Goal: Information Seeking & Learning: Learn about a topic

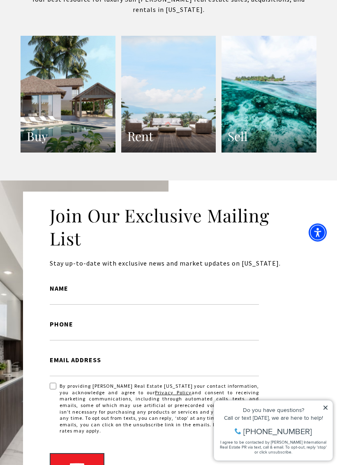
scroll to position [1686, 0]
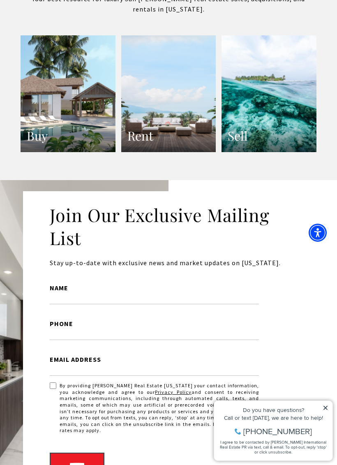
click at [49, 117] on link "Buy" at bounding box center [68, 93] width 95 height 117
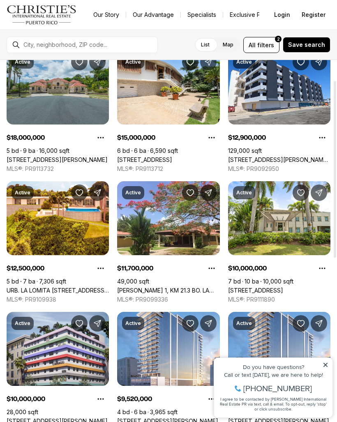
scroll to position [47, 0]
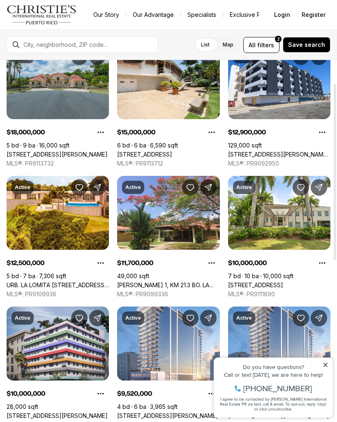
click at [37, 151] on link "175 CALLE RUISEÑOR ST, SAN JUAN PR, 00926" at bounding box center [57, 154] width 101 height 7
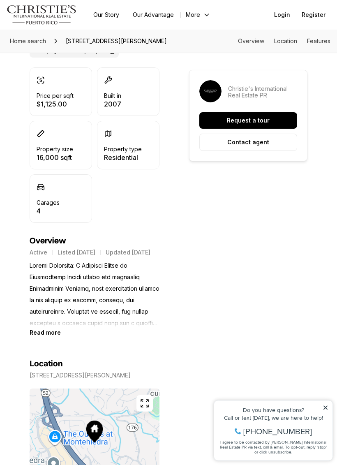
scroll to position [241, 0]
click at [49, 336] on b "Read more" at bounding box center [45, 332] width 31 height 7
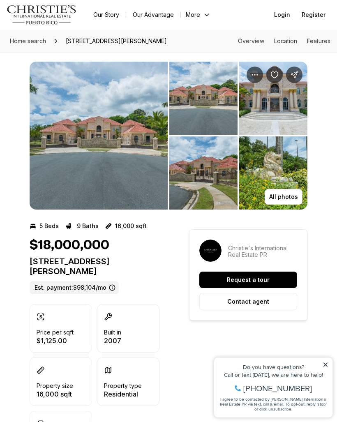
scroll to position [0, 0]
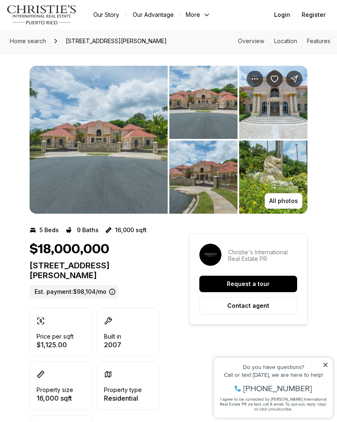
click at [54, 96] on img "View image gallery" at bounding box center [99, 140] width 138 height 148
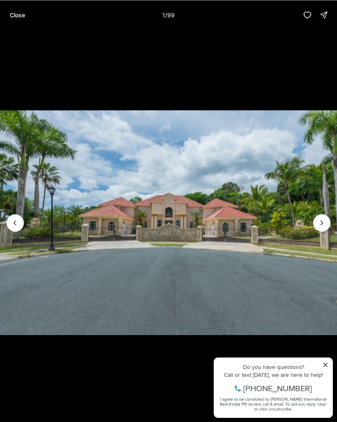
click at [332, 368] on img "1 of 99" at bounding box center [168, 223] width 337 height 296
click at [325, 227] on icon "Next slide" at bounding box center [322, 223] width 8 height 8
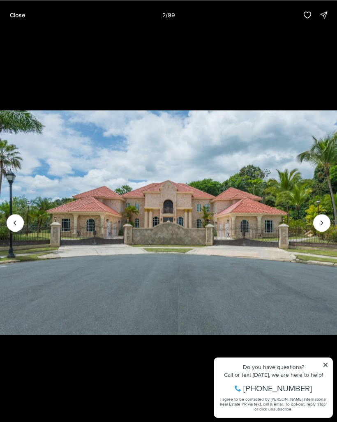
click at [319, 225] on icon "Next slide" at bounding box center [322, 223] width 8 height 8
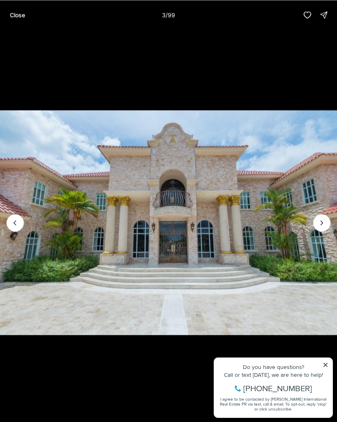
click at [325, 226] on icon "Next slide" at bounding box center [322, 223] width 8 height 8
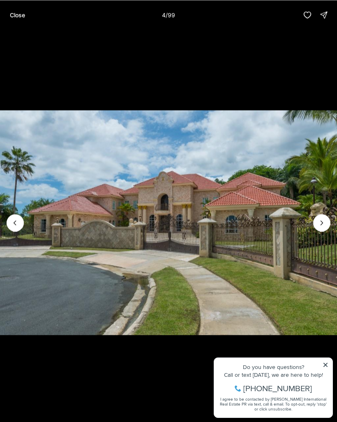
click at [322, 225] on icon "Next slide" at bounding box center [322, 223] width 2 height 4
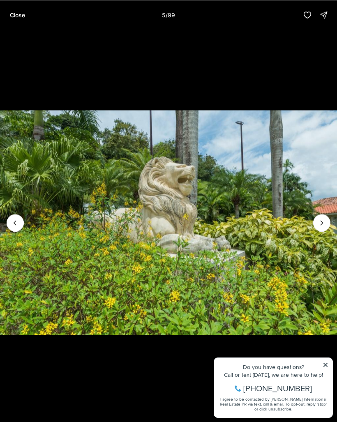
click at [324, 227] on icon "Next slide" at bounding box center [322, 223] width 8 height 8
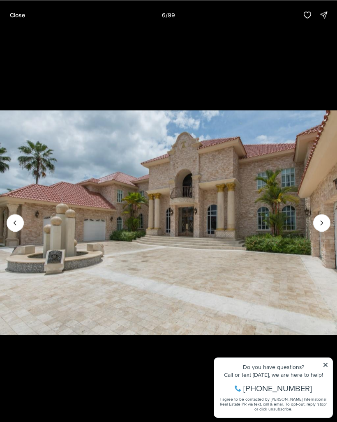
click at [324, 371] on img "6 of 99" at bounding box center [168, 223] width 337 height 296
click at [324, 370] on img "6 of 99" at bounding box center [168, 223] width 337 height 296
click at [324, 224] on icon "Next slide" at bounding box center [322, 223] width 8 height 8
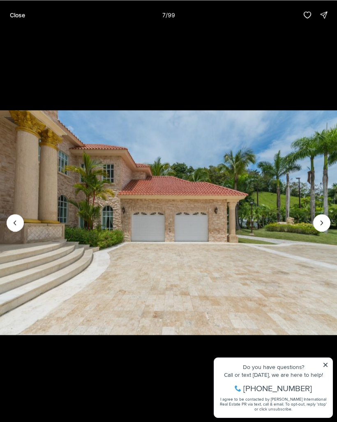
click at [323, 222] on button "Next slide" at bounding box center [321, 222] width 17 height 17
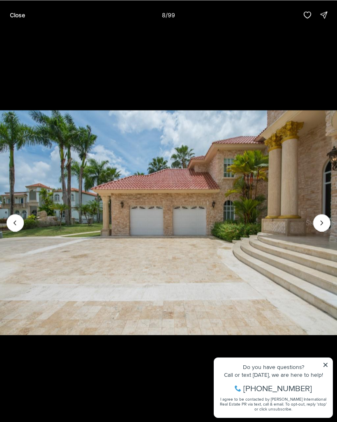
click at [326, 222] on button "Next slide" at bounding box center [321, 222] width 17 height 17
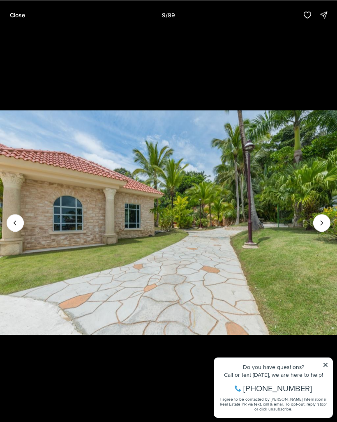
click at [325, 225] on icon "Next slide" at bounding box center [322, 223] width 8 height 8
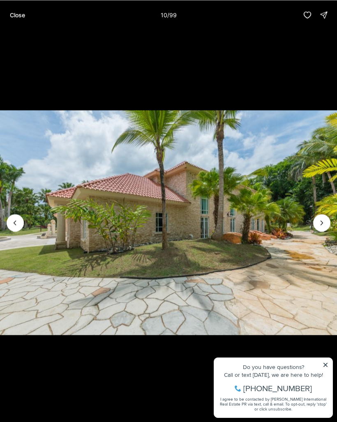
click at [331, 223] on img "10 of 99" at bounding box center [168, 223] width 337 height 296
click at [323, 221] on button "Next slide" at bounding box center [321, 222] width 17 height 17
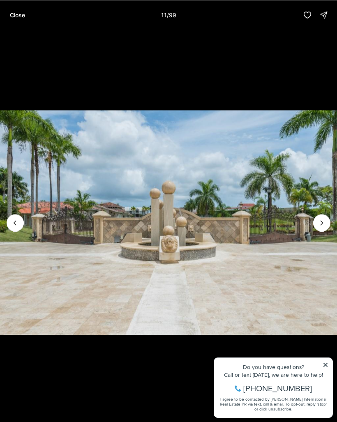
click at [323, 226] on icon "Next slide" at bounding box center [322, 223] width 8 height 8
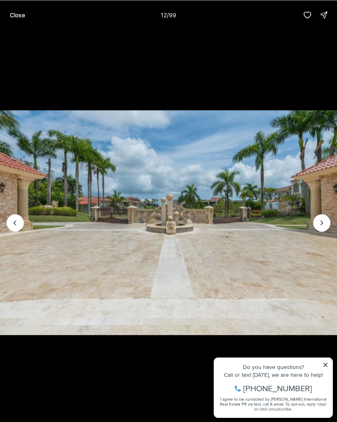
click at [322, 225] on icon "Next slide" at bounding box center [322, 223] width 8 height 8
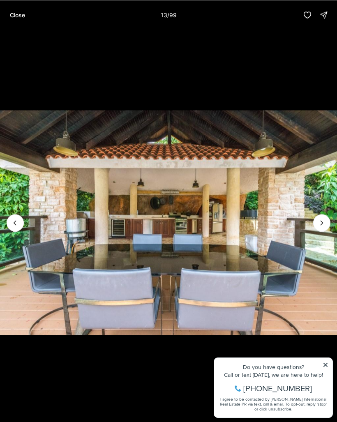
click at [325, 225] on icon "Next slide" at bounding box center [322, 223] width 8 height 8
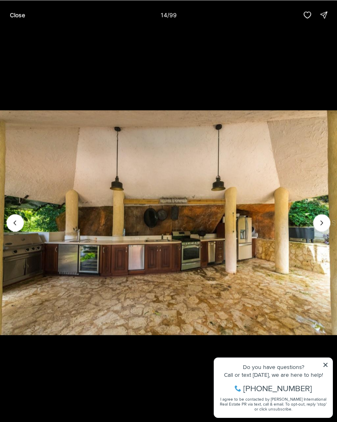
click at [322, 222] on button "Next slide" at bounding box center [321, 222] width 17 height 17
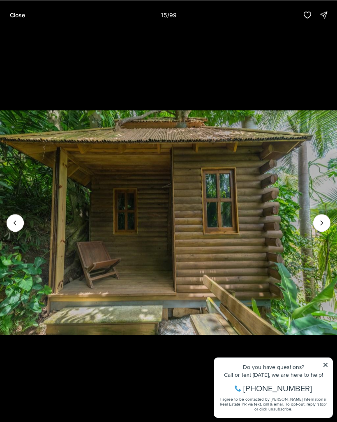
click at [330, 223] on img "15 of 99" at bounding box center [168, 223] width 337 height 296
click at [325, 227] on icon "Next slide" at bounding box center [322, 223] width 8 height 8
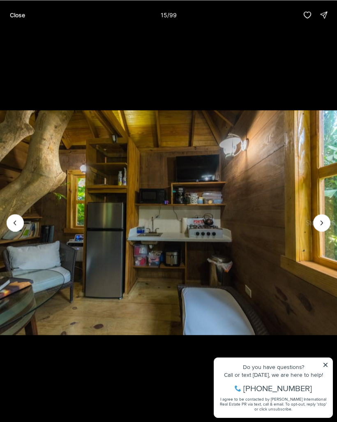
click at [327, 224] on button "Next slide" at bounding box center [321, 222] width 17 height 17
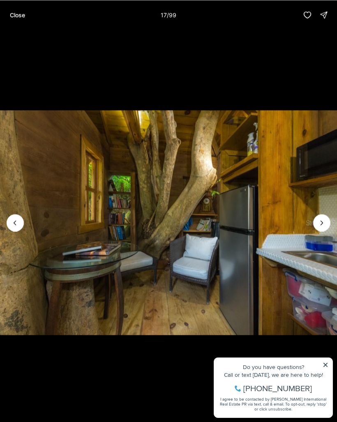
click at [18, 227] on icon "Previous slide" at bounding box center [15, 223] width 8 height 8
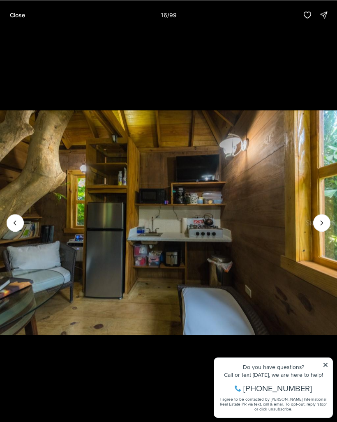
click at [323, 226] on icon "Next slide" at bounding box center [322, 223] width 8 height 8
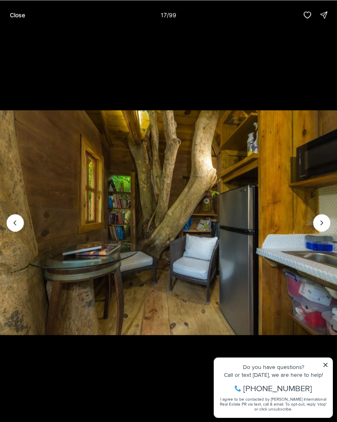
click at [326, 224] on icon "Next slide" at bounding box center [322, 223] width 8 height 8
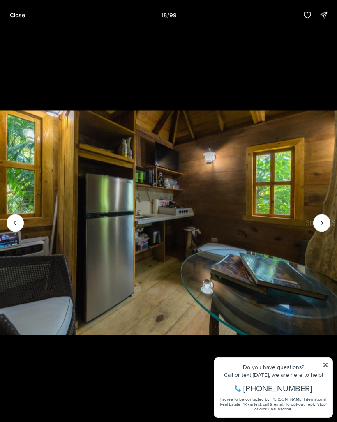
click at [323, 227] on icon "Next slide" at bounding box center [322, 223] width 8 height 8
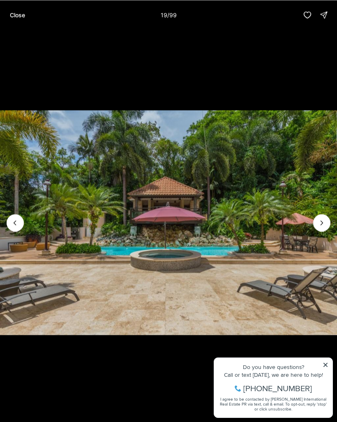
click at [322, 226] on icon "Next slide" at bounding box center [322, 223] width 8 height 8
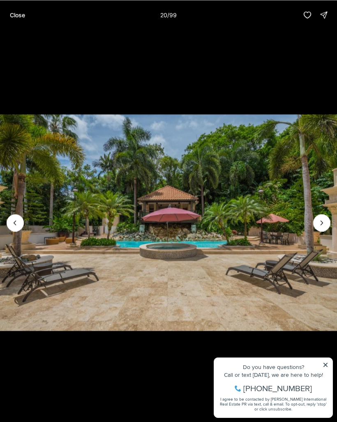
click at [321, 227] on icon "Next slide" at bounding box center [322, 223] width 8 height 8
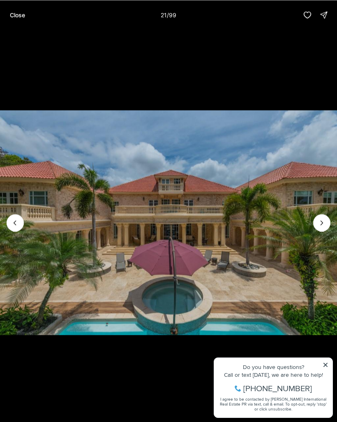
click at [324, 225] on icon "Next slide" at bounding box center [322, 223] width 8 height 8
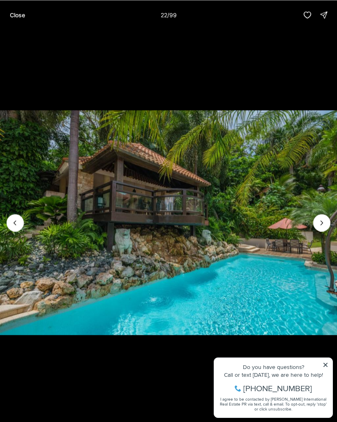
click at [323, 225] on icon "Next slide" at bounding box center [322, 223] width 2 height 4
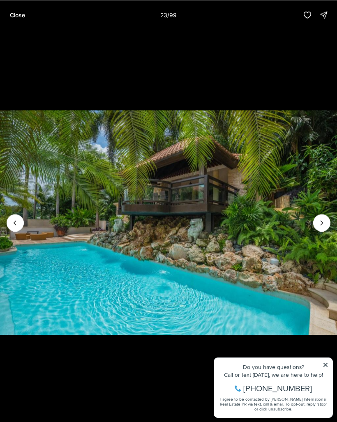
click at [321, 222] on button "Next slide" at bounding box center [321, 222] width 17 height 17
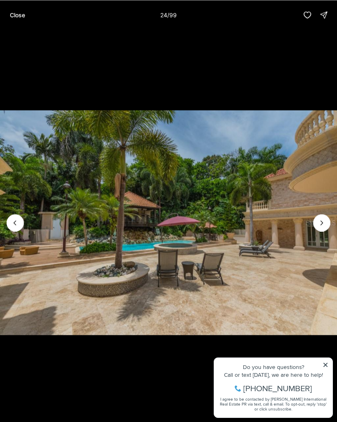
click at [319, 224] on icon "Next slide" at bounding box center [322, 223] width 8 height 8
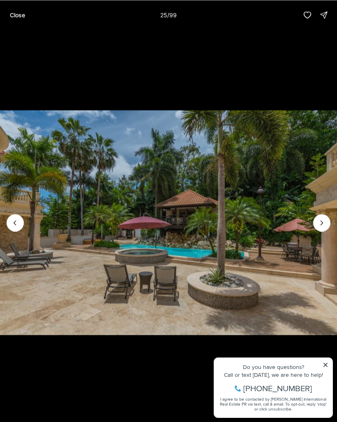
click at [318, 224] on icon "Next slide" at bounding box center [322, 223] width 8 height 8
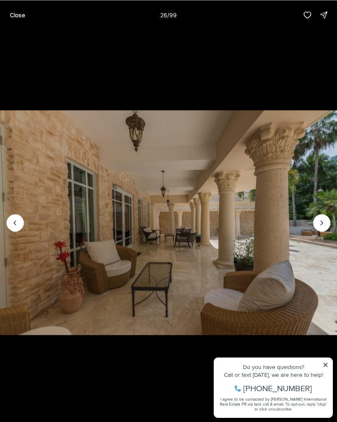
click at [322, 224] on icon "Next slide" at bounding box center [322, 223] width 8 height 8
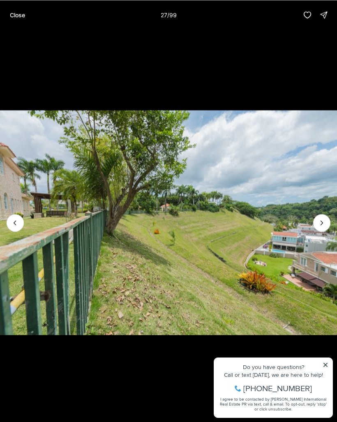
click at [320, 225] on icon "Next slide" at bounding box center [322, 223] width 8 height 8
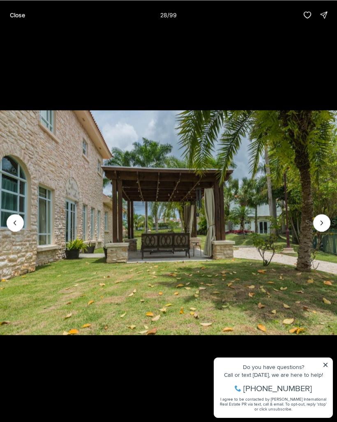
click at [319, 227] on icon "Next slide" at bounding box center [322, 223] width 8 height 8
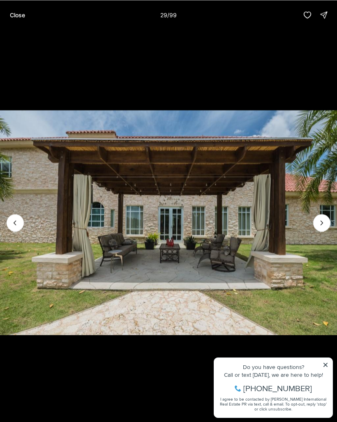
click at [320, 225] on icon "Next slide" at bounding box center [322, 223] width 8 height 8
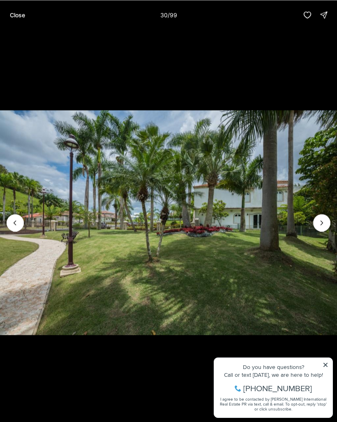
click at [318, 225] on icon "Next slide" at bounding box center [322, 223] width 8 height 8
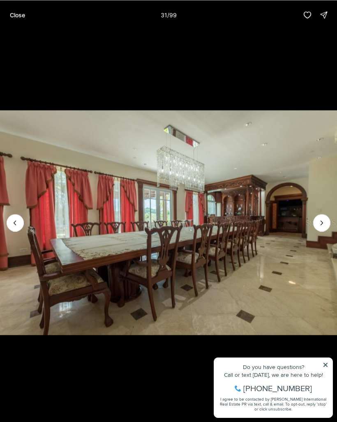
click at [322, 227] on icon "Next slide" at bounding box center [322, 223] width 8 height 8
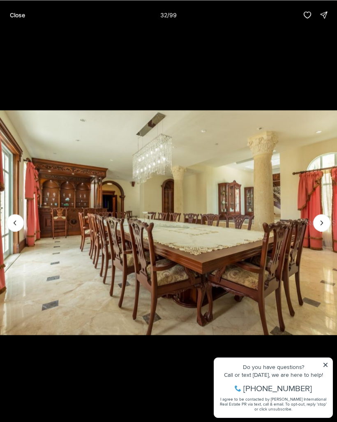
click at [322, 225] on icon "Next slide" at bounding box center [322, 223] width 2 height 4
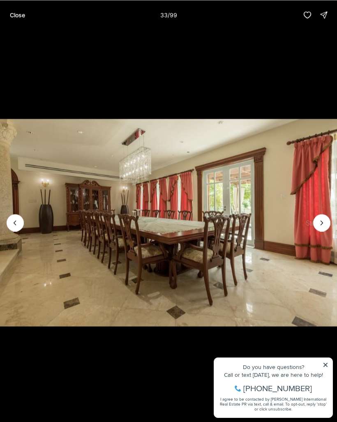
click at [321, 225] on icon "Next slide" at bounding box center [322, 223] width 8 height 8
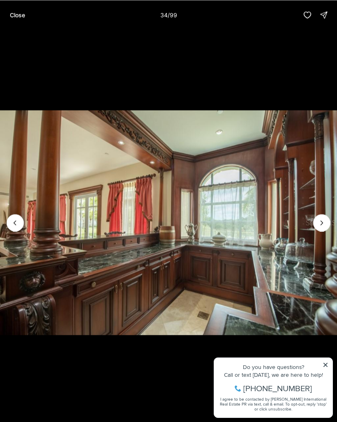
click at [322, 225] on icon "Next slide" at bounding box center [322, 223] width 8 height 8
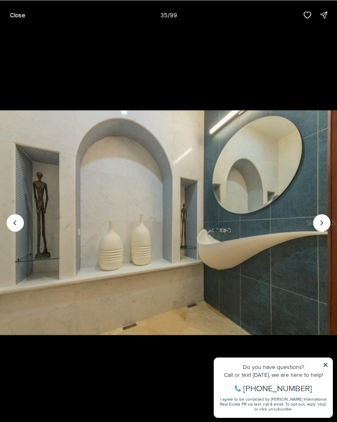
click at [322, 225] on icon "Next slide" at bounding box center [322, 223] width 8 height 8
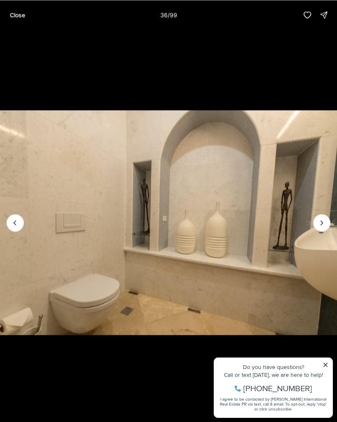
click at [320, 227] on icon "Next slide" at bounding box center [322, 223] width 8 height 8
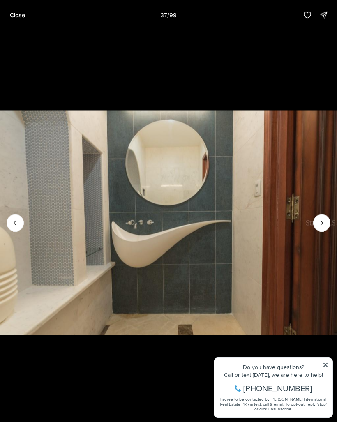
click at [318, 227] on icon "Next slide" at bounding box center [322, 223] width 8 height 8
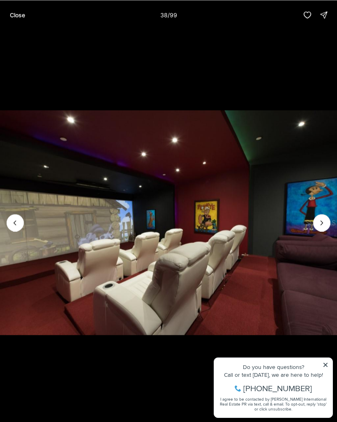
click at [320, 227] on icon "Next slide" at bounding box center [322, 223] width 8 height 8
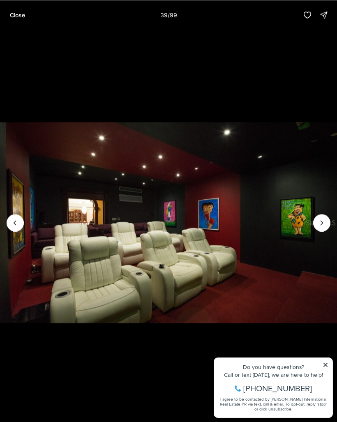
click at [321, 227] on icon "Next slide" at bounding box center [322, 223] width 8 height 8
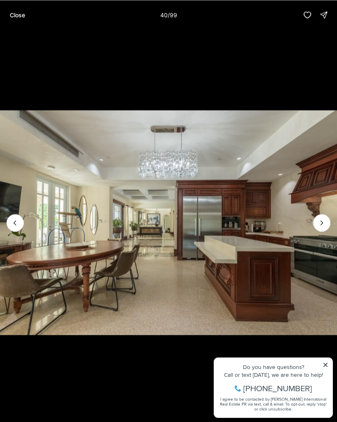
click at [321, 224] on icon "Next slide" at bounding box center [322, 223] width 8 height 8
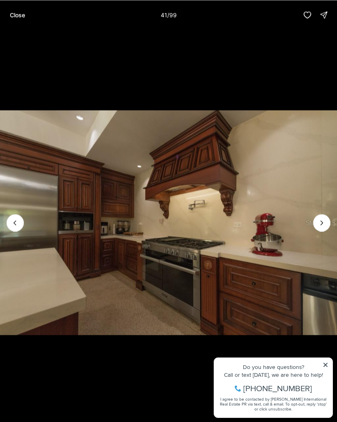
click at [320, 225] on icon "Next slide" at bounding box center [322, 223] width 8 height 8
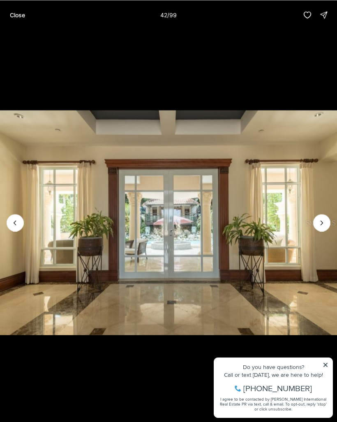
click at [320, 225] on icon "Next slide" at bounding box center [322, 223] width 8 height 8
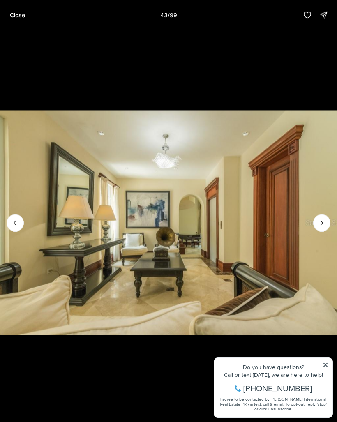
click at [320, 225] on icon "Next slide" at bounding box center [322, 223] width 8 height 8
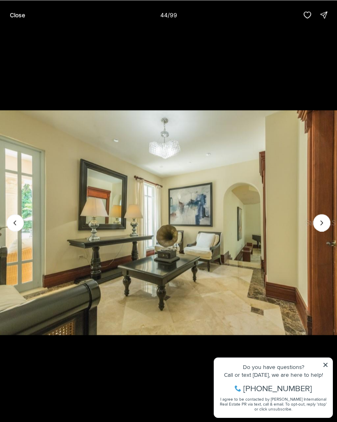
click at [318, 225] on icon "Next slide" at bounding box center [322, 223] width 8 height 8
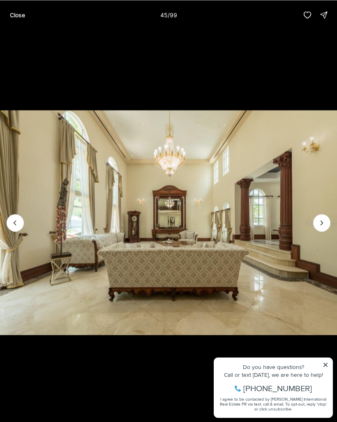
click at [319, 226] on icon "Next slide" at bounding box center [322, 223] width 8 height 8
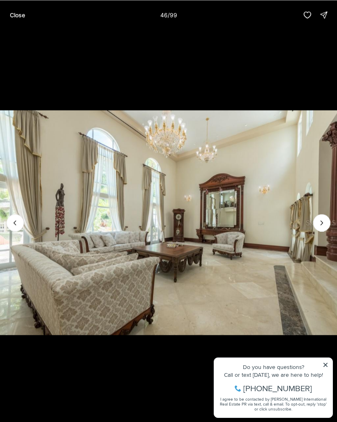
click at [320, 225] on icon "Next slide" at bounding box center [322, 223] width 8 height 8
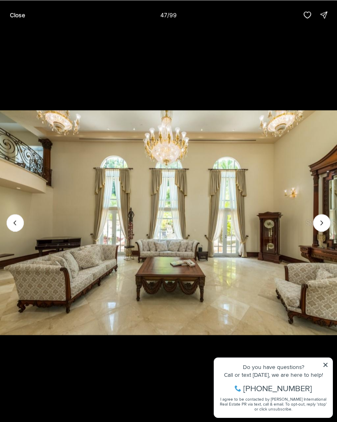
click at [320, 225] on icon "Next slide" at bounding box center [322, 223] width 8 height 8
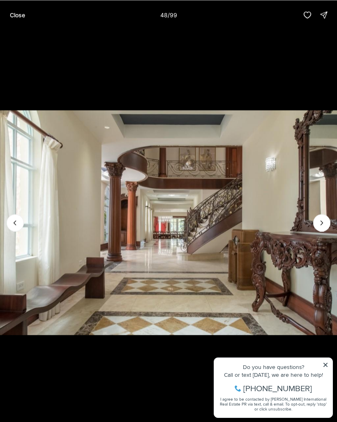
click at [319, 226] on icon "Next slide" at bounding box center [322, 223] width 8 height 8
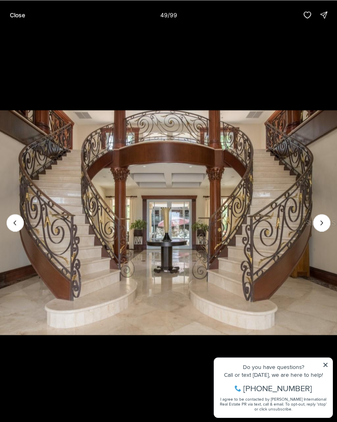
click at [321, 225] on icon "Next slide" at bounding box center [322, 223] width 8 height 8
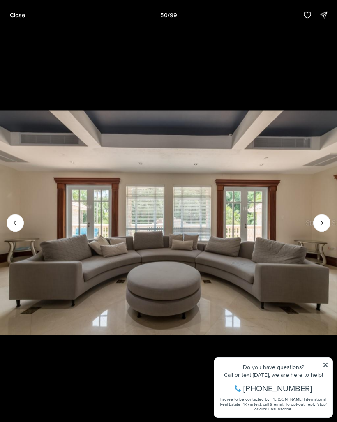
click at [322, 224] on icon "Next slide" at bounding box center [322, 223] width 8 height 8
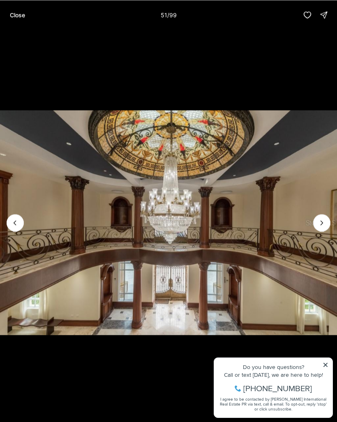
click at [322, 225] on icon "Next slide" at bounding box center [322, 223] width 8 height 8
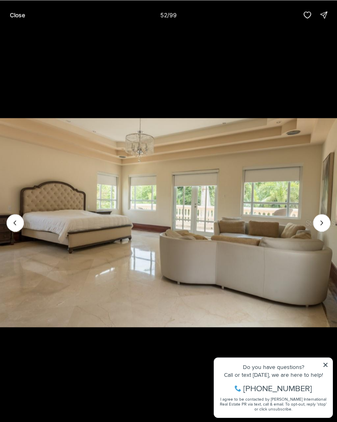
click at [322, 225] on icon "Next slide" at bounding box center [322, 223] width 8 height 8
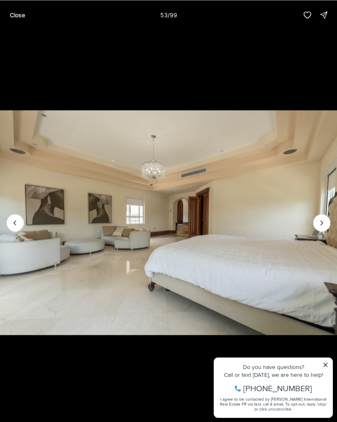
click at [322, 225] on icon "Next slide" at bounding box center [322, 223] width 8 height 8
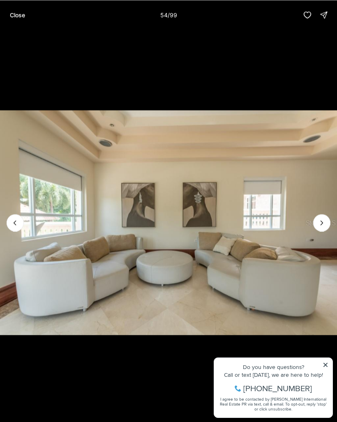
click at [321, 227] on icon "Next slide" at bounding box center [322, 223] width 8 height 8
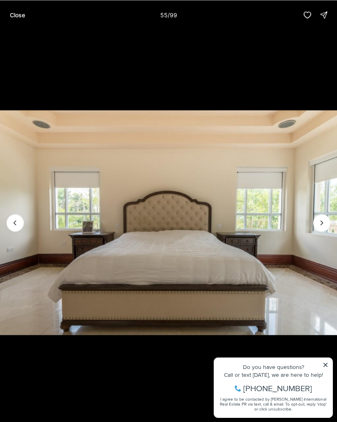
click at [321, 227] on icon "Next slide" at bounding box center [322, 223] width 8 height 8
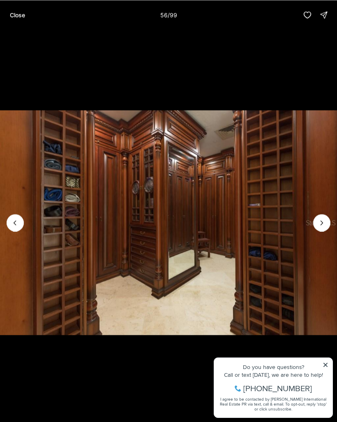
click at [322, 227] on icon "Next slide" at bounding box center [322, 223] width 8 height 8
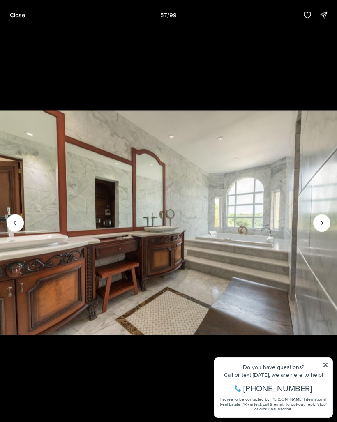
click at [322, 225] on icon "Next slide" at bounding box center [322, 223] width 8 height 8
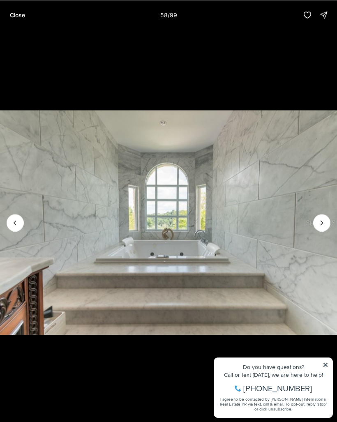
click at [324, 220] on button "Next slide" at bounding box center [321, 222] width 17 height 17
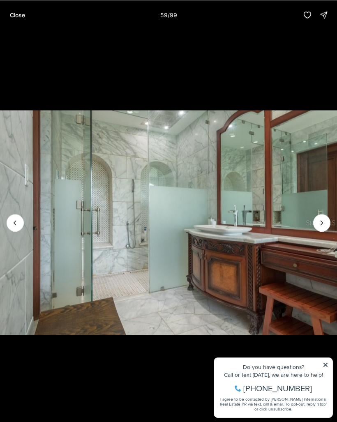
click at [324, 222] on button "Next slide" at bounding box center [321, 222] width 17 height 17
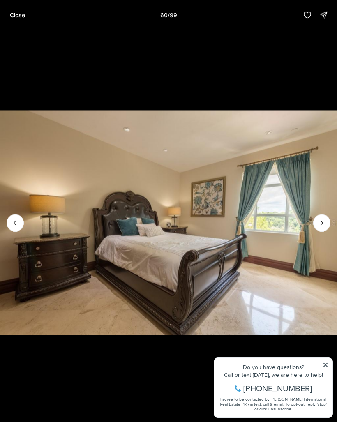
click at [323, 222] on button "Next slide" at bounding box center [321, 222] width 17 height 17
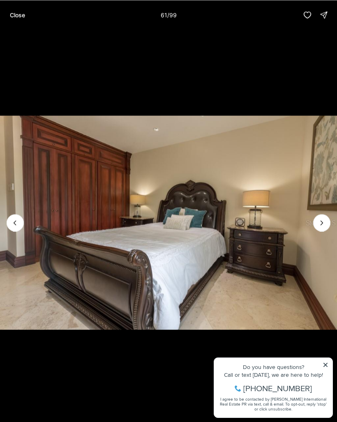
click at [324, 224] on icon "Next slide" at bounding box center [322, 223] width 8 height 8
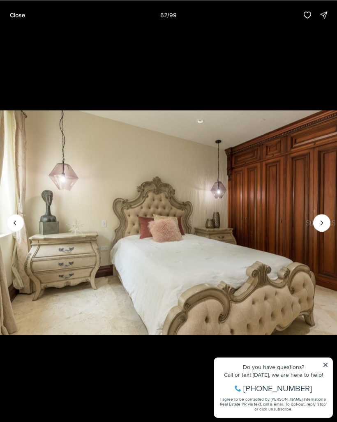
click at [324, 221] on button "Next slide" at bounding box center [321, 222] width 17 height 17
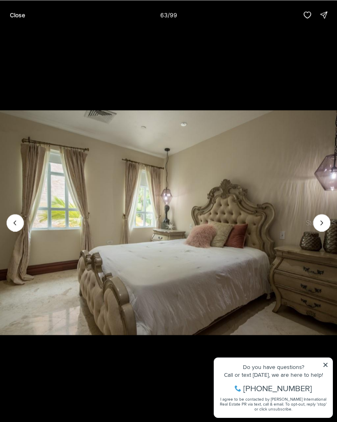
click at [322, 225] on icon "Next slide" at bounding box center [322, 223] width 8 height 8
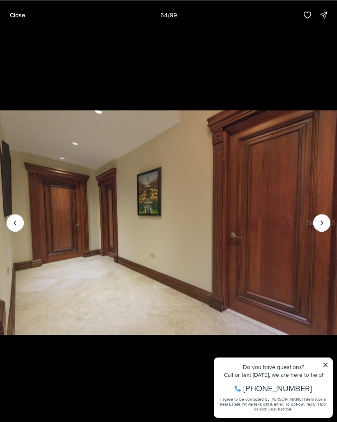
click at [322, 224] on icon "Next slide" at bounding box center [322, 223] width 8 height 8
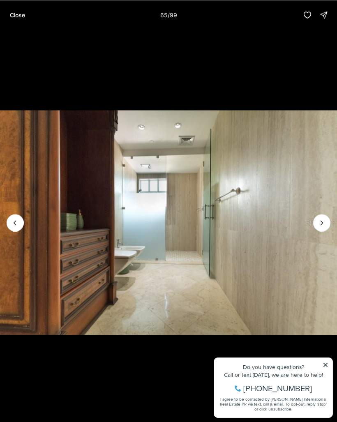
click at [320, 219] on button "Next slide" at bounding box center [321, 222] width 17 height 17
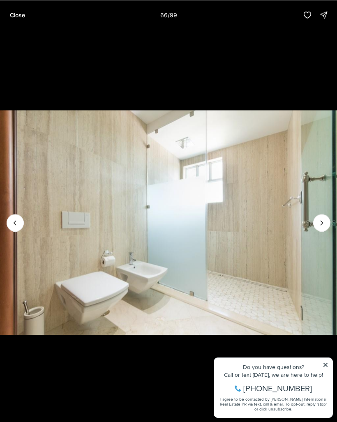
click at [324, 218] on img "66 of 99" at bounding box center [168, 223] width 337 height 296
click at [322, 225] on icon "Next slide" at bounding box center [322, 223] width 8 height 8
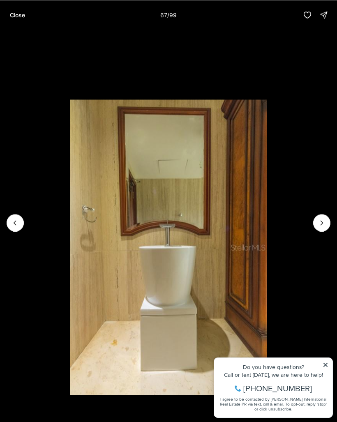
click at [322, 225] on icon "Next slide" at bounding box center [322, 223] width 8 height 8
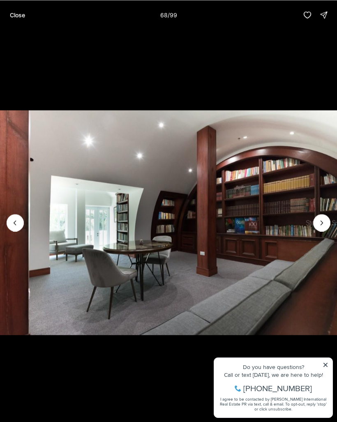
click at [320, 222] on button "Next slide" at bounding box center [321, 222] width 17 height 17
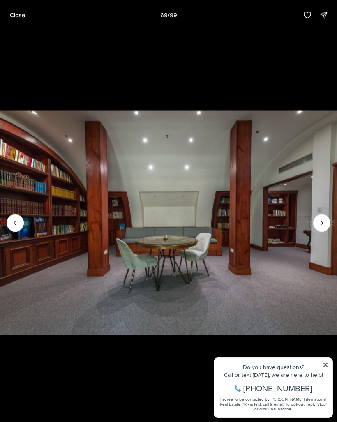
click at [325, 225] on icon "Next slide" at bounding box center [322, 223] width 8 height 8
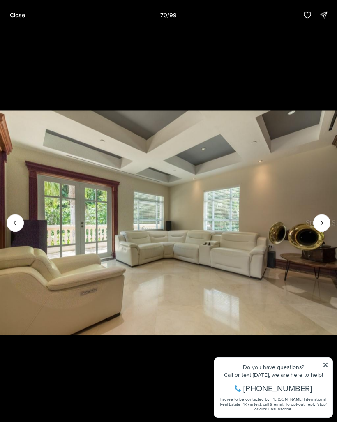
click at [13, 222] on button "Previous slide" at bounding box center [15, 222] width 17 height 17
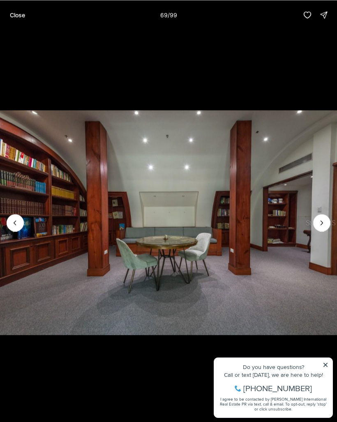
click at [318, 227] on icon "Next slide" at bounding box center [322, 223] width 8 height 8
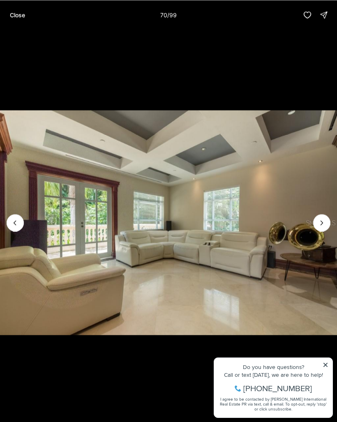
click at [320, 226] on icon "Next slide" at bounding box center [322, 223] width 8 height 8
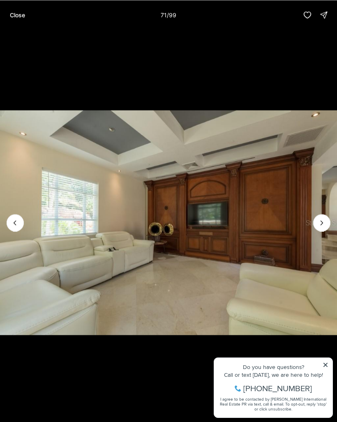
click at [323, 225] on icon "Next slide" at bounding box center [322, 223] width 2 height 4
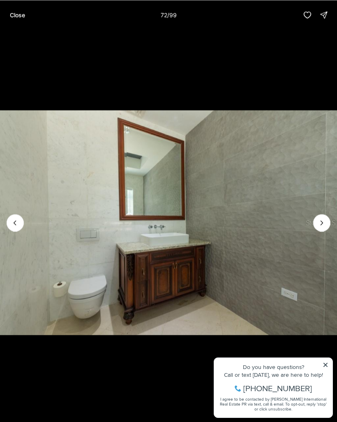
click at [324, 224] on icon "Next slide" at bounding box center [322, 223] width 8 height 8
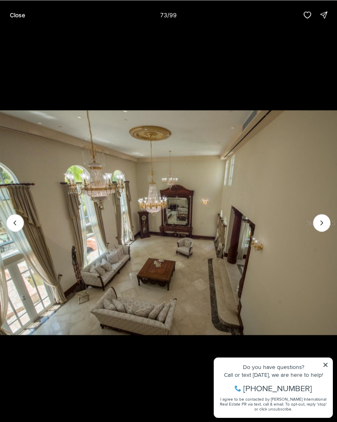
click at [322, 225] on icon "Next slide" at bounding box center [322, 223] width 2 height 4
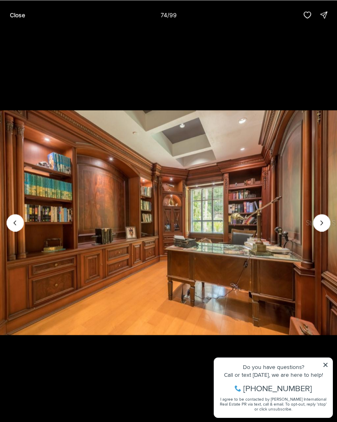
click at [320, 227] on icon "Next slide" at bounding box center [322, 223] width 8 height 8
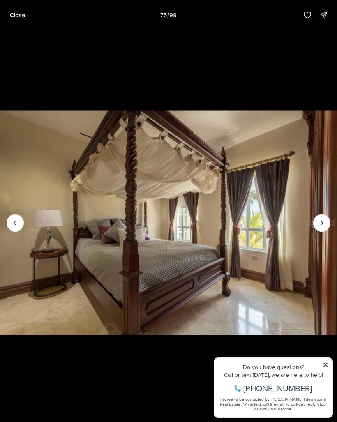
click at [324, 226] on icon "Next slide" at bounding box center [322, 223] width 8 height 8
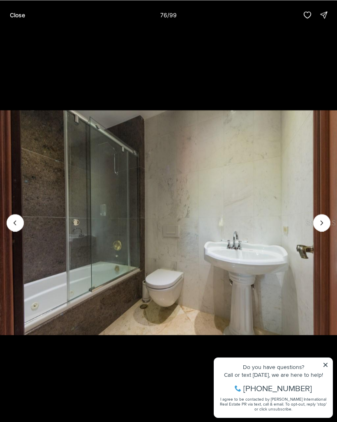
click at [322, 227] on icon "Next slide" at bounding box center [322, 223] width 8 height 8
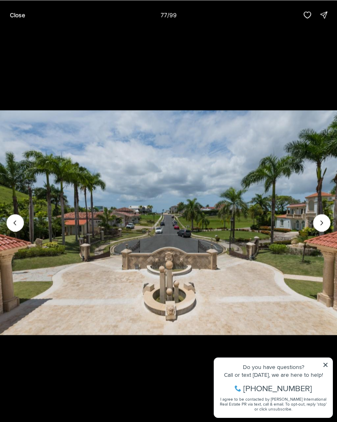
click at [321, 226] on icon "Next slide" at bounding box center [322, 223] width 8 height 8
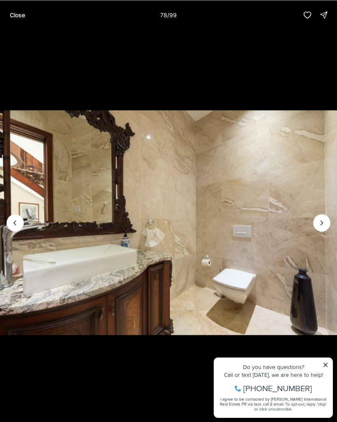
click at [323, 225] on icon "Next slide" at bounding box center [322, 223] width 8 height 8
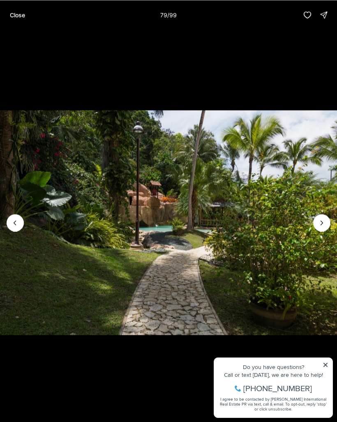
click at [328, 220] on img "79 of 99" at bounding box center [168, 223] width 337 height 296
click at [323, 226] on icon "Next slide" at bounding box center [322, 223] width 8 height 8
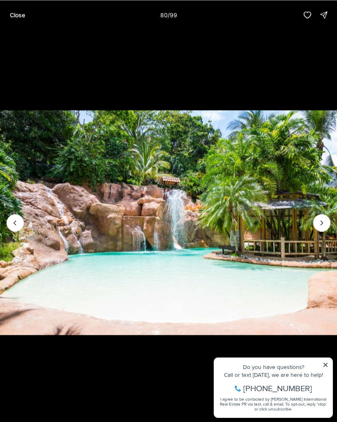
click at [324, 224] on icon "Next slide" at bounding box center [322, 223] width 8 height 8
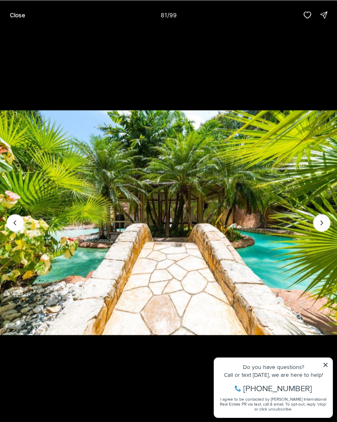
click at [323, 225] on icon "Next slide" at bounding box center [322, 223] width 8 height 8
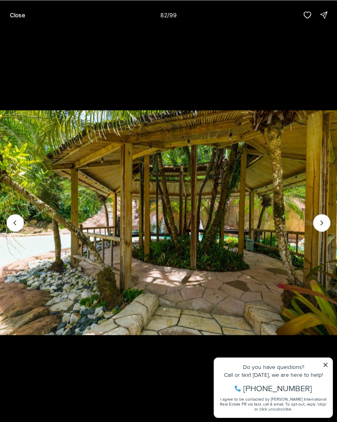
click at [324, 227] on icon "Next slide" at bounding box center [322, 223] width 8 height 8
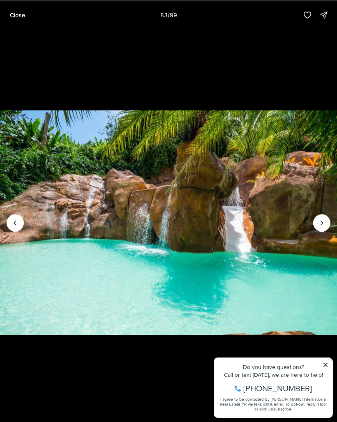
click at [323, 225] on icon "Next slide" at bounding box center [322, 223] width 2 height 4
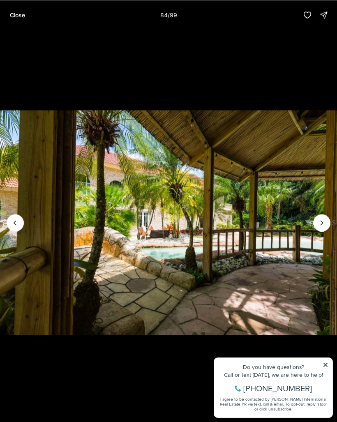
click at [321, 227] on icon "Next slide" at bounding box center [322, 223] width 8 height 8
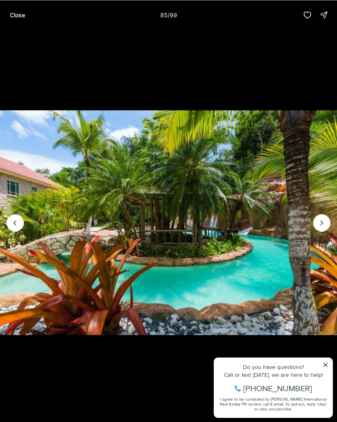
click at [322, 225] on icon "Next slide" at bounding box center [322, 223] width 2 height 4
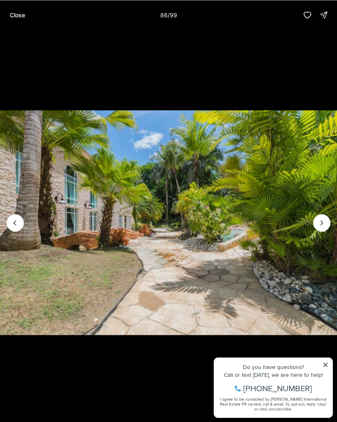
click at [325, 227] on icon "Next slide" at bounding box center [322, 223] width 8 height 8
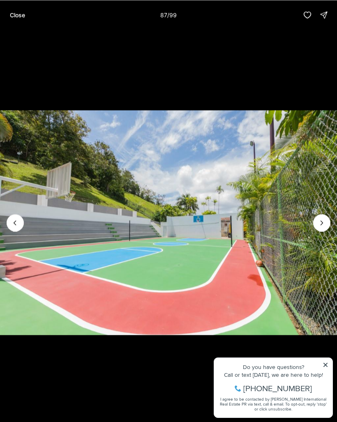
click at [326, 224] on icon "Next slide" at bounding box center [322, 223] width 8 height 8
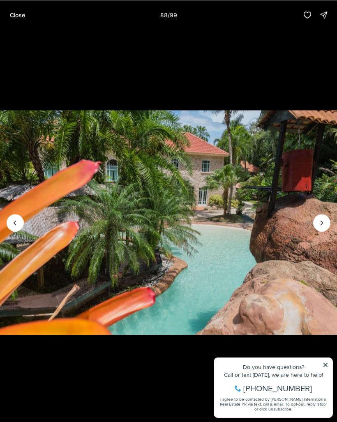
click at [324, 227] on icon "Next slide" at bounding box center [322, 223] width 8 height 8
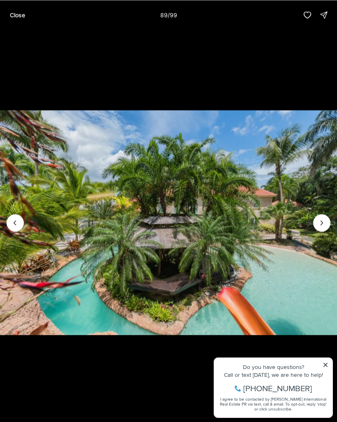
click at [320, 227] on icon "Next slide" at bounding box center [322, 223] width 8 height 8
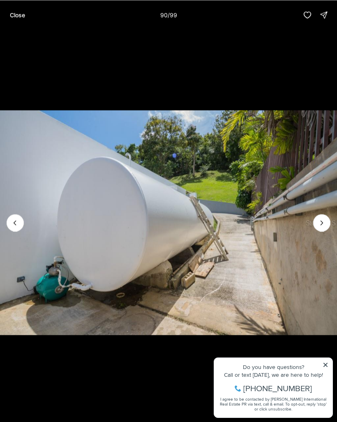
click at [324, 227] on icon "Next slide" at bounding box center [322, 223] width 8 height 8
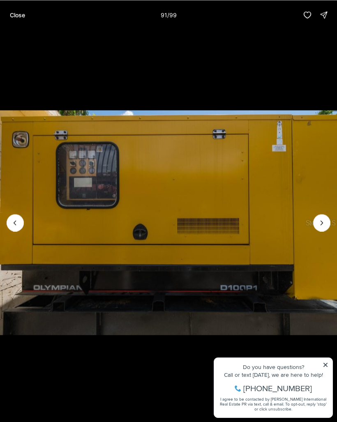
click at [324, 220] on button "Next slide" at bounding box center [321, 222] width 17 height 17
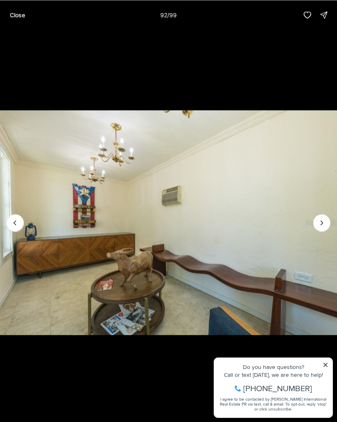
click at [324, 225] on icon "Next slide" at bounding box center [322, 223] width 8 height 8
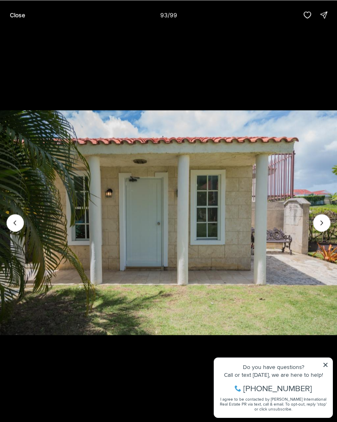
click at [324, 225] on icon "Next slide" at bounding box center [322, 223] width 8 height 8
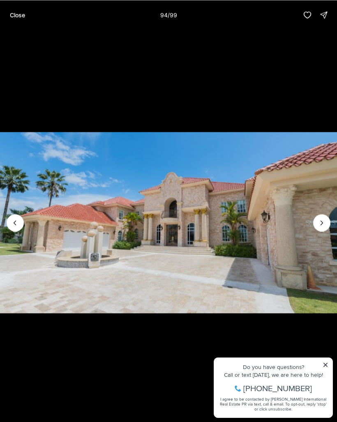
click at [321, 227] on icon "Next slide" at bounding box center [322, 223] width 8 height 8
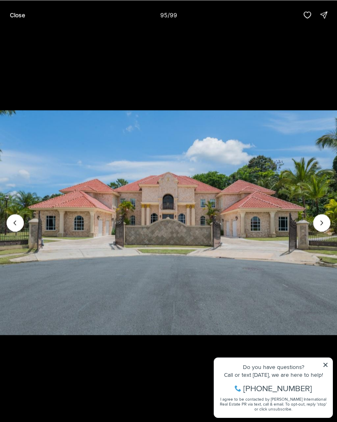
click at [321, 227] on icon "Next slide" at bounding box center [322, 223] width 8 height 8
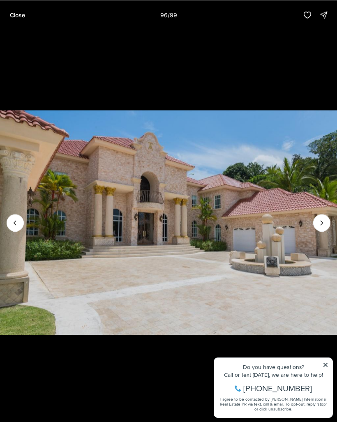
click at [322, 226] on icon "Next slide" at bounding box center [322, 223] width 8 height 8
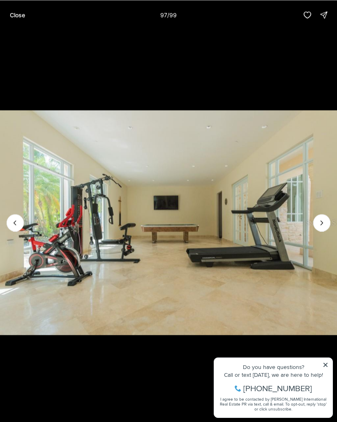
click at [329, 220] on img "97 of 99" at bounding box center [168, 223] width 337 height 296
click at [321, 227] on icon "Next slide" at bounding box center [322, 223] width 8 height 8
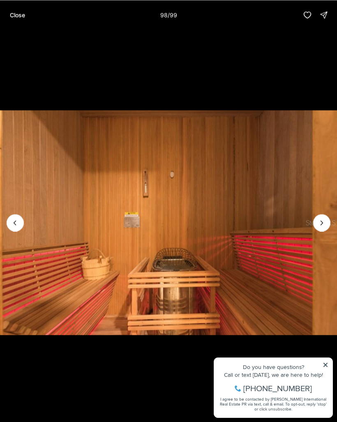
click at [324, 224] on icon "Next slide" at bounding box center [322, 223] width 8 height 8
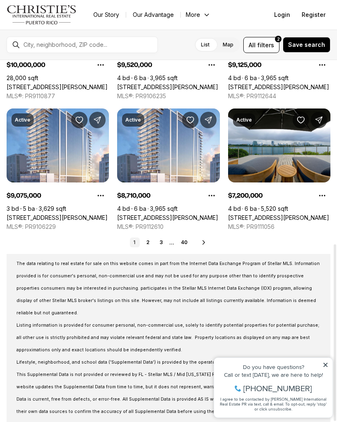
scroll to position [376, 0]
click at [152, 236] on div "Real Estate & Homes for Sale 476 results Highest Price Active $18,000,000 5 bd …" at bounding box center [168, 68] width 337 height 768
click at [149, 243] on link "2" at bounding box center [148, 243] width 10 height 10
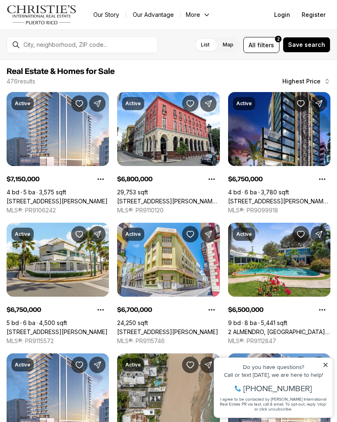
click at [327, 363] on icon at bounding box center [326, 365] width 4 height 4
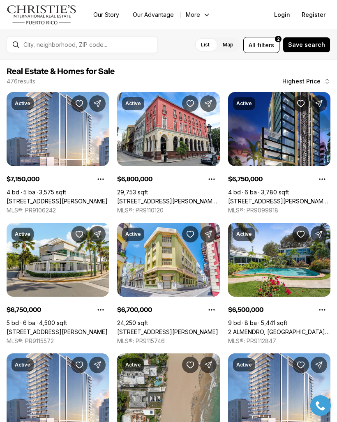
click at [167, 198] on link "251 & 301 RECINTO SUR & SAN JUSTO, OLD SAN JUAN PR, 00901" at bounding box center [168, 201] width 102 height 7
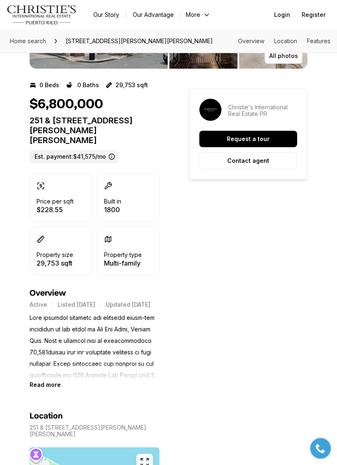
scroll to position [153, 0]
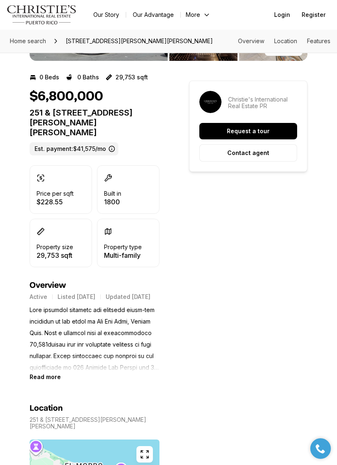
click at [35, 380] on b "Read more" at bounding box center [45, 376] width 31 height 7
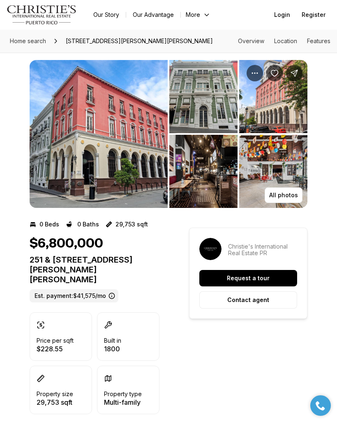
scroll to position [0, 0]
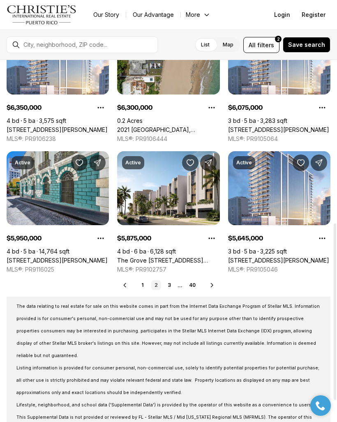
scroll to position [334, 0]
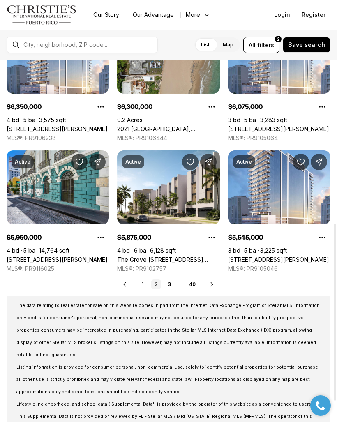
click at [165, 280] on link "3" at bounding box center [169, 285] width 10 height 10
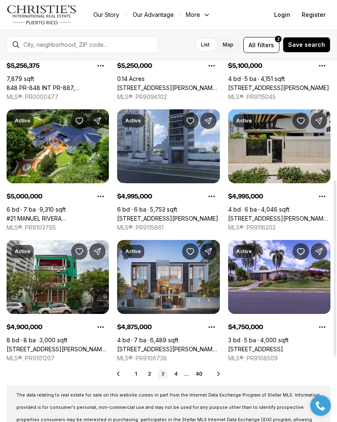
scroll to position [245, 0]
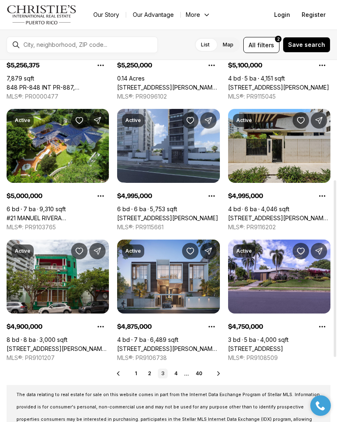
click at [51, 215] on link "#21 MANUEL RIVERA FERRER ST., GUAYNABO PR, 00968" at bounding box center [58, 218] width 102 height 7
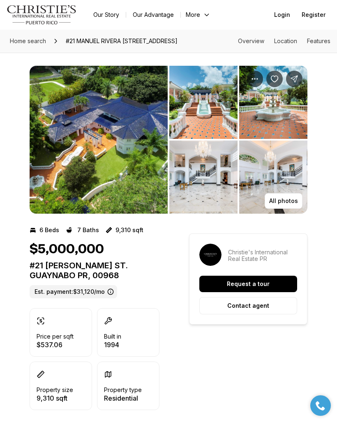
click at [280, 197] on button "All photos" at bounding box center [284, 201] width 38 height 16
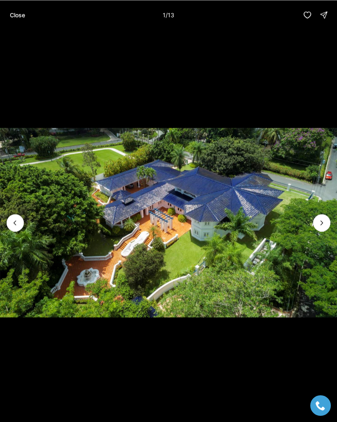
click at [318, 227] on icon "Next slide" at bounding box center [322, 223] width 8 height 8
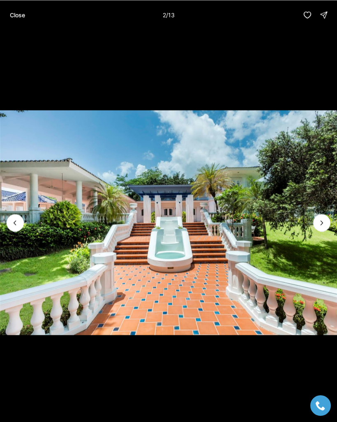
click at [322, 224] on icon "Next slide" at bounding box center [322, 223] width 8 height 8
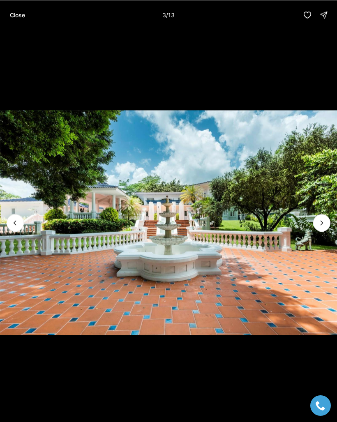
click at [321, 227] on icon "Next slide" at bounding box center [322, 223] width 8 height 8
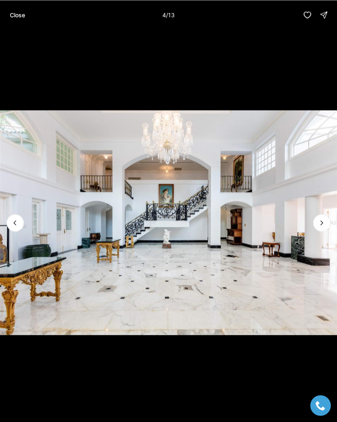
click at [324, 224] on icon "Next slide" at bounding box center [322, 223] width 8 height 8
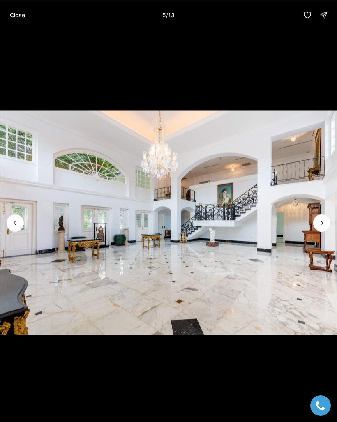
click at [323, 227] on icon "Next slide" at bounding box center [322, 223] width 8 height 8
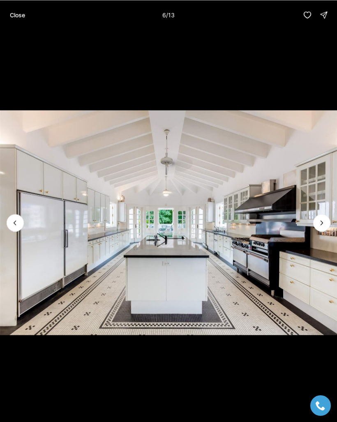
click at [322, 224] on icon "Next slide" at bounding box center [322, 223] width 8 height 8
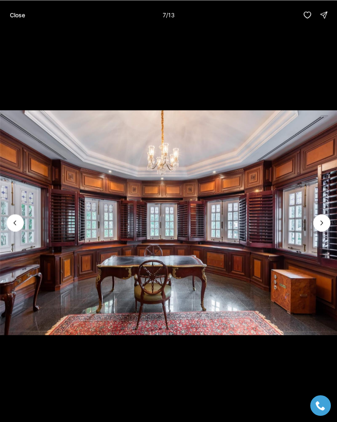
click at [319, 227] on icon "Next slide" at bounding box center [322, 223] width 8 height 8
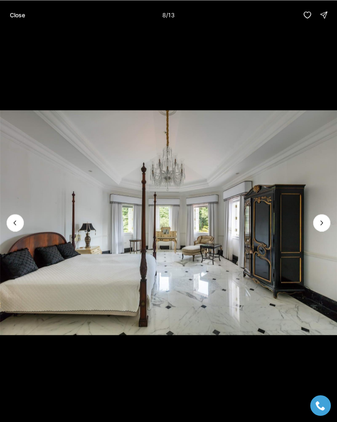
click at [320, 227] on icon "Next slide" at bounding box center [322, 223] width 8 height 8
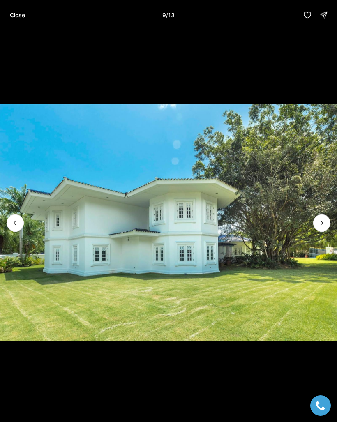
click at [319, 227] on icon "Next slide" at bounding box center [322, 223] width 8 height 8
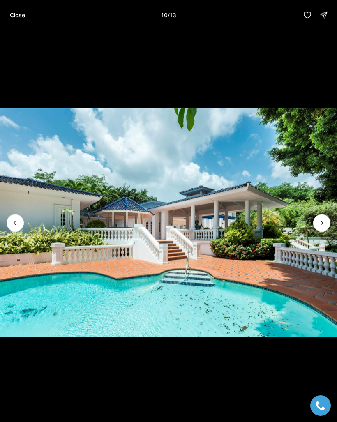
click at [318, 227] on icon "Next slide" at bounding box center [322, 223] width 8 height 8
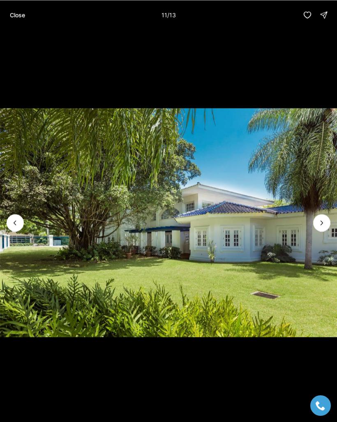
click at [320, 227] on icon "Next slide" at bounding box center [322, 223] width 8 height 8
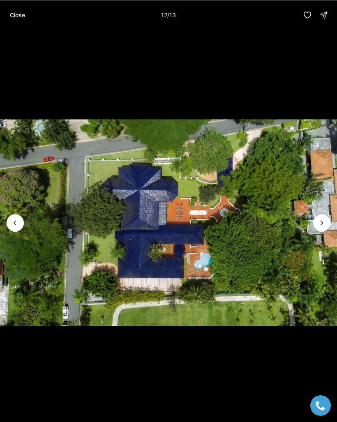
click at [320, 222] on button "Next slide" at bounding box center [321, 222] width 17 height 17
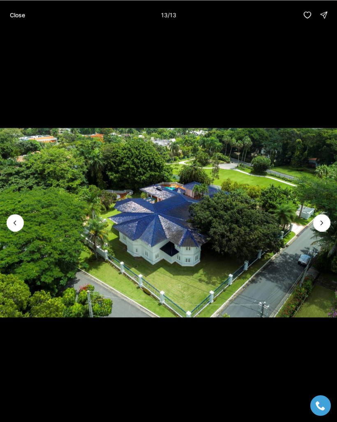
click at [317, 220] on img "13 of 13" at bounding box center [168, 223] width 337 height 296
click at [314, 222] on img "13 of 13" at bounding box center [168, 223] width 337 height 296
click at [314, 224] on img "13 of 13" at bounding box center [168, 223] width 337 height 296
click at [317, 219] on img "13 of 13" at bounding box center [168, 223] width 337 height 296
click at [313, 223] on img "13 of 13" at bounding box center [168, 223] width 337 height 296
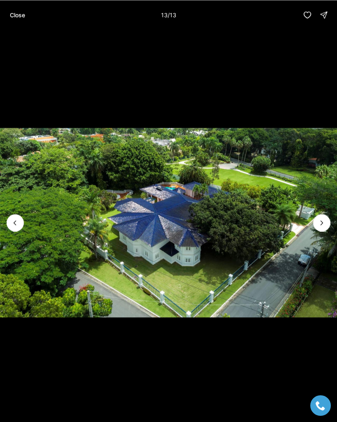
click at [320, 228] on div at bounding box center [321, 222] width 17 height 17
click at [313, 226] on img "13 of 13" at bounding box center [168, 223] width 337 height 296
click at [323, 226] on div at bounding box center [321, 222] width 17 height 17
click at [316, 221] on img "13 of 13" at bounding box center [168, 223] width 337 height 296
click at [319, 218] on img "13 of 13" at bounding box center [168, 223] width 337 height 296
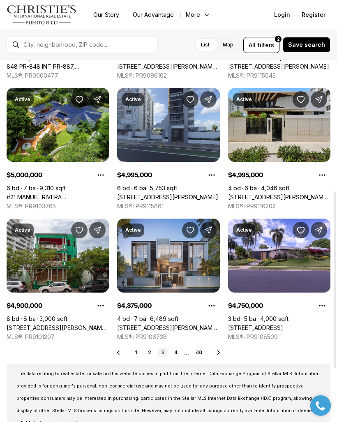
scroll to position [268, 0]
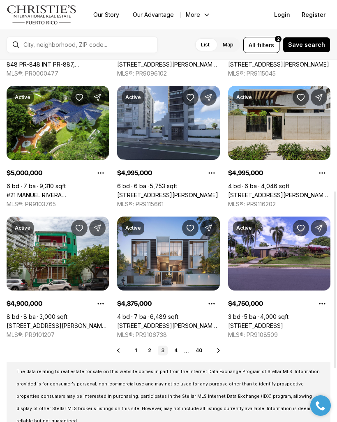
click at [46, 192] on link "#21 MANUEL RIVERA [STREET_ADDRESS]" at bounding box center [58, 195] width 102 height 7
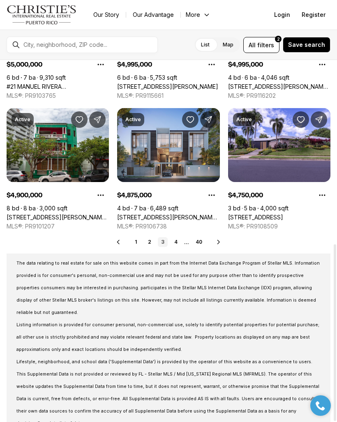
scroll to position [376, 0]
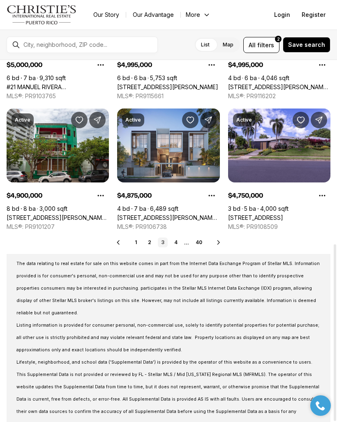
click at [178, 242] on link "4" at bounding box center [176, 243] width 10 height 10
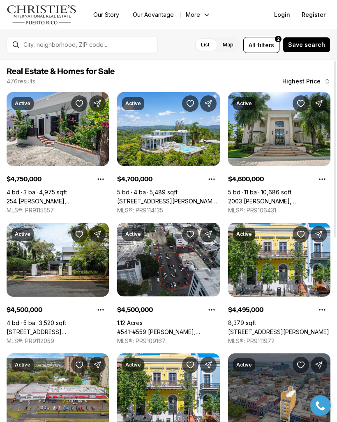
click at [161, 198] on link "7 LA ROCA STREET BEVERLY HILLS, GUAYNABO PR, 00965" at bounding box center [168, 201] width 102 height 7
click at [266, 198] on link "2003 [PERSON_NAME], [GEOGRAPHIC_DATA][PERSON_NAME], 00926" at bounding box center [279, 201] width 102 height 7
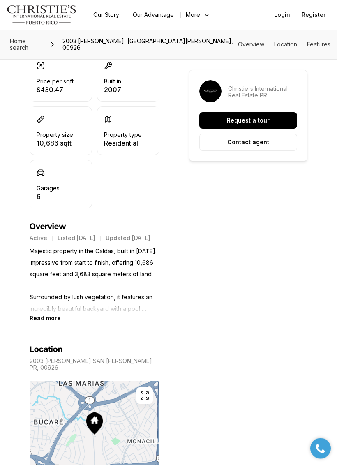
scroll to position [262, 0]
click at [43, 321] on b "Read more" at bounding box center [45, 317] width 31 height 7
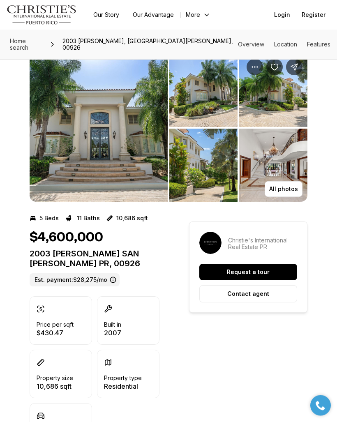
scroll to position [0, 0]
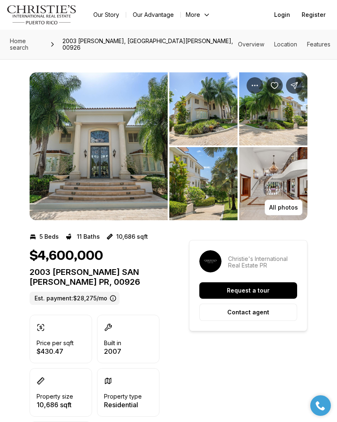
click at [285, 204] on p "All photos" at bounding box center [283, 207] width 29 height 7
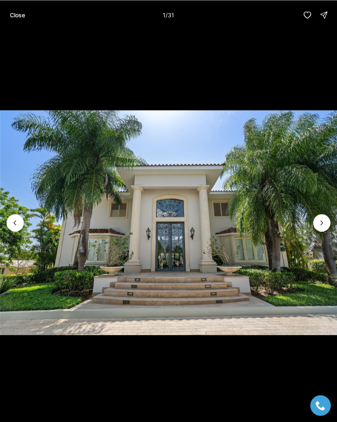
click at [313, 228] on button "Next slide" at bounding box center [321, 222] width 17 height 17
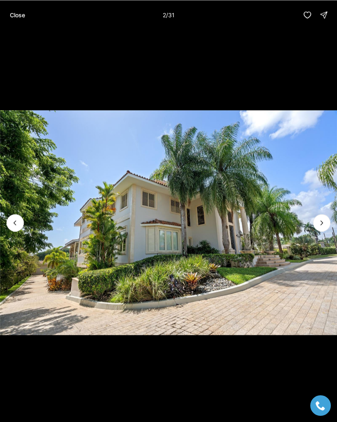
click at [323, 224] on icon "Next slide" at bounding box center [322, 223] width 8 height 8
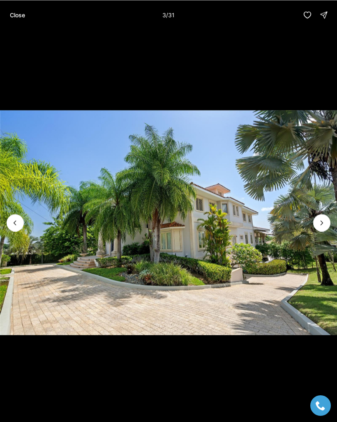
click at [319, 227] on icon "Next slide" at bounding box center [322, 223] width 8 height 8
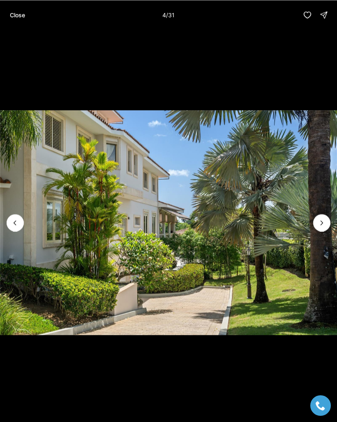
click at [318, 226] on icon "Next slide" at bounding box center [322, 223] width 8 height 8
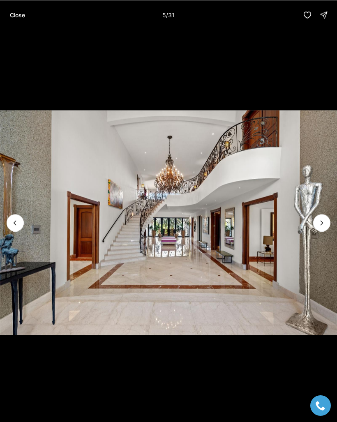
click at [319, 224] on icon "Next slide" at bounding box center [322, 223] width 8 height 8
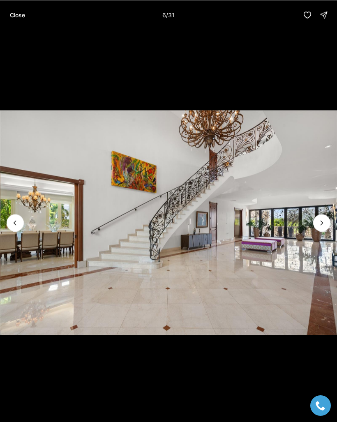
click at [320, 226] on icon "Next slide" at bounding box center [322, 223] width 8 height 8
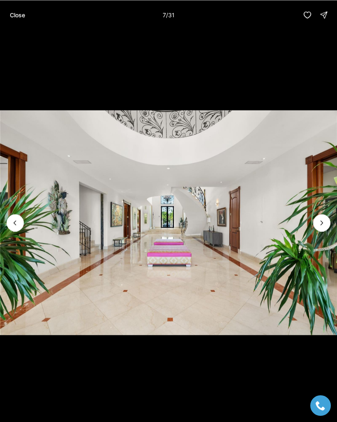
click at [321, 225] on icon "Next slide" at bounding box center [322, 223] width 2 height 4
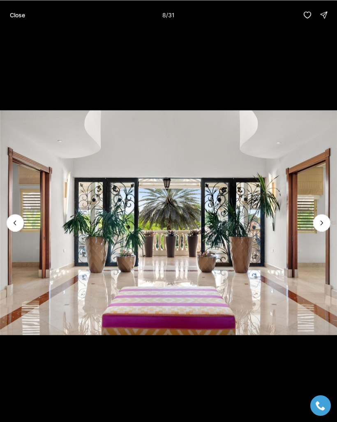
click at [321, 227] on icon "Next slide" at bounding box center [322, 223] width 8 height 8
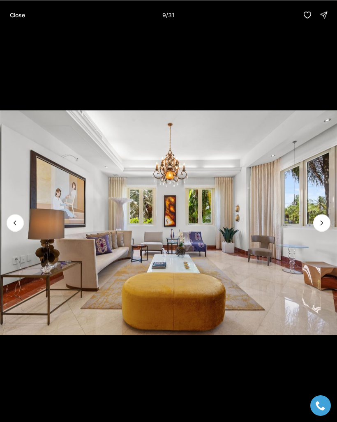
click at [321, 225] on icon "Next slide" at bounding box center [322, 223] width 8 height 8
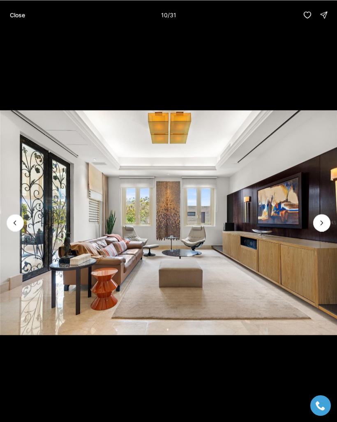
click at [318, 227] on icon "Next slide" at bounding box center [322, 223] width 8 height 8
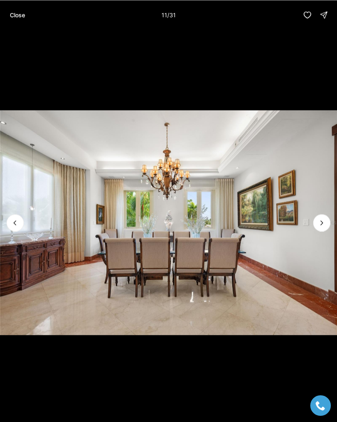
click at [320, 227] on icon "Next slide" at bounding box center [322, 223] width 8 height 8
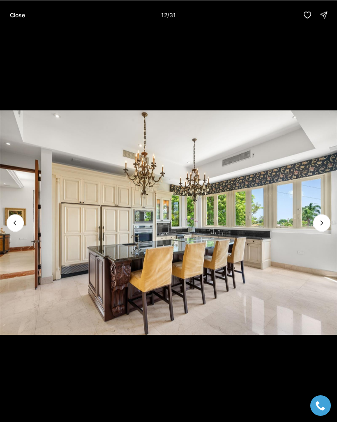
click at [320, 224] on icon "Next slide" at bounding box center [322, 223] width 8 height 8
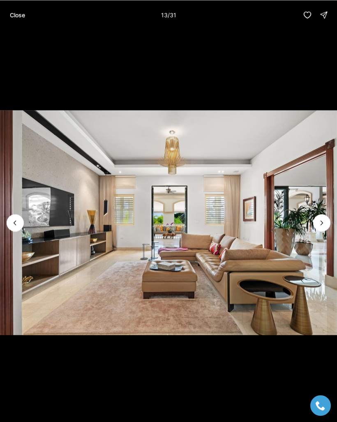
click at [319, 227] on icon "Next slide" at bounding box center [322, 223] width 8 height 8
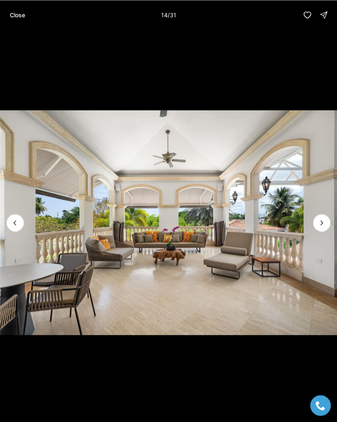
click at [321, 225] on icon "Next slide" at bounding box center [322, 223] width 8 height 8
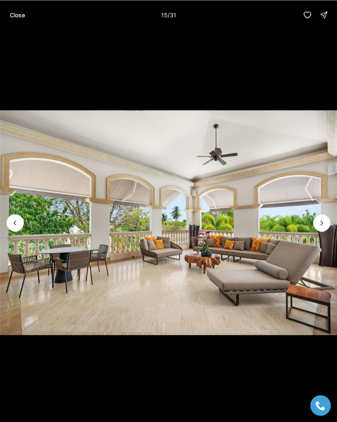
click at [320, 227] on icon "Next slide" at bounding box center [322, 223] width 8 height 8
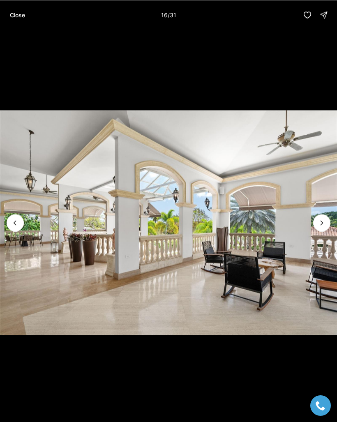
click at [318, 227] on icon "Next slide" at bounding box center [322, 223] width 8 height 8
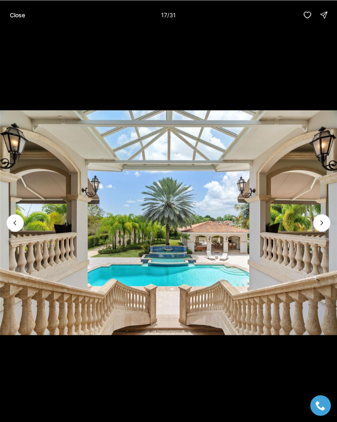
click at [323, 225] on icon "Next slide" at bounding box center [322, 223] width 8 height 8
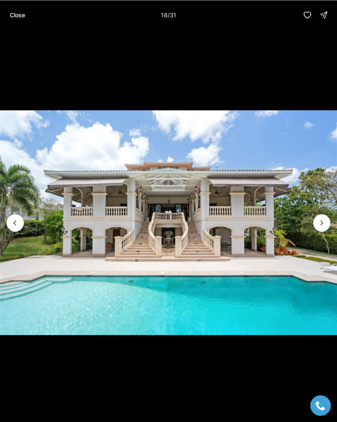
click at [321, 227] on icon "Next slide" at bounding box center [322, 223] width 8 height 8
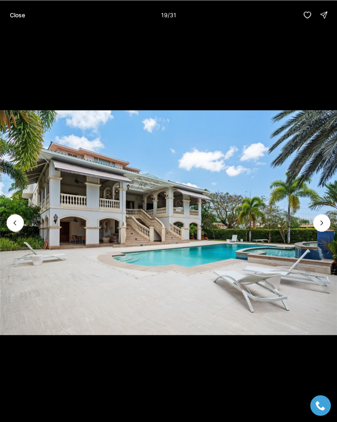
click at [322, 225] on icon "Next slide" at bounding box center [322, 223] width 2 height 4
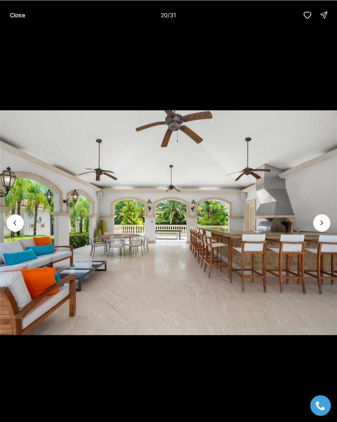
click at [321, 227] on icon "Next slide" at bounding box center [322, 223] width 8 height 8
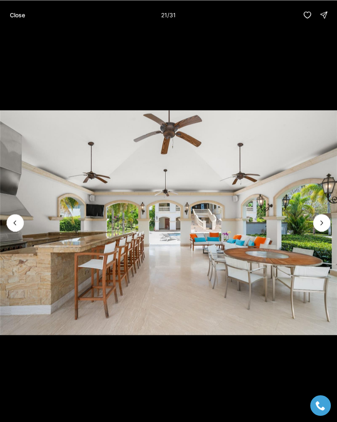
click at [324, 224] on icon "Next slide" at bounding box center [322, 223] width 8 height 8
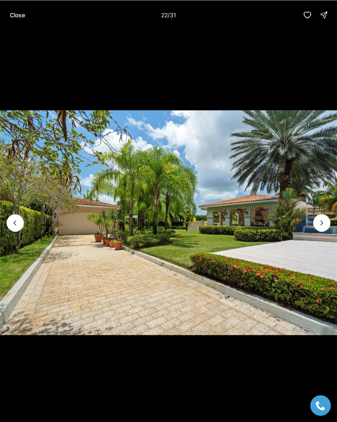
click at [323, 225] on icon "Next slide" at bounding box center [322, 223] width 8 height 8
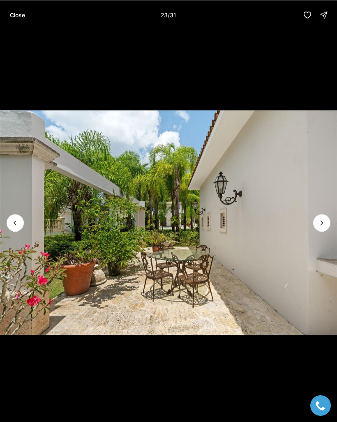
click at [323, 226] on icon "Next slide" at bounding box center [322, 223] width 8 height 8
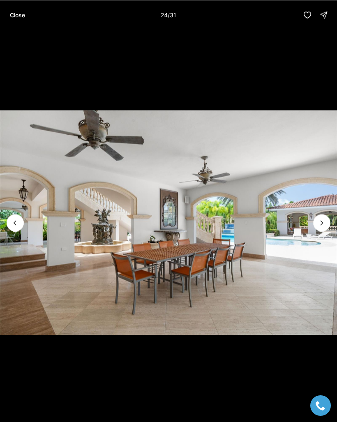
click at [325, 225] on icon "Next slide" at bounding box center [322, 223] width 8 height 8
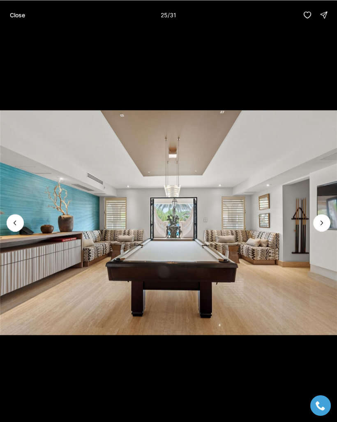
click at [318, 226] on icon "Next slide" at bounding box center [322, 223] width 8 height 8
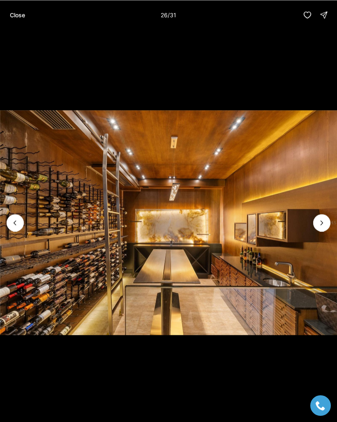
click at [320, 224] on icon "Next slide" at bounding box center [322, 223] width 8 height 8
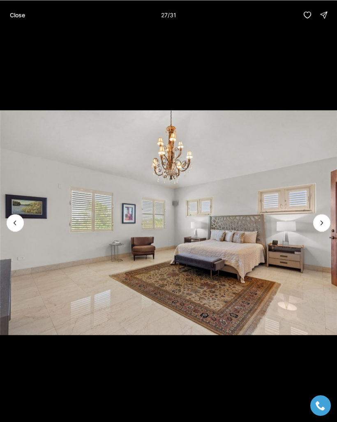
click at [320, 225] on icon "Next slide" at bounding box center [322, 223] width 8 height 8
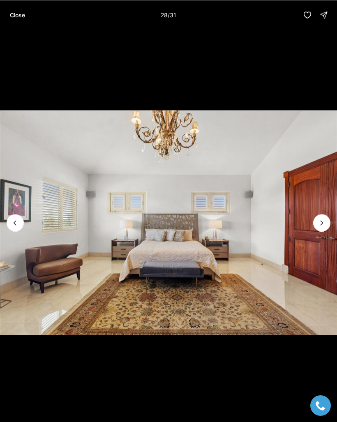
click at [318, 227] on icon "Next slide" at bounding box center [322, 223] width 8 height 8
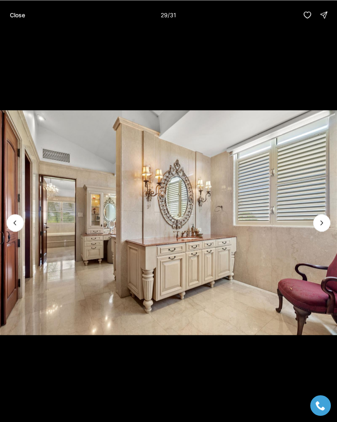
click at [322, 227] on icon "Next slide" at bounding box center [322, 223] width 8 height 8
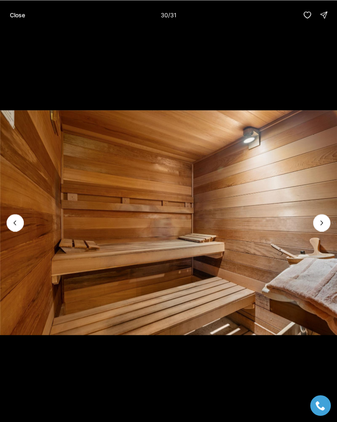
click at [321, 226] on icon "Next slide" at bounding box center [322, 223] width 8 height 8
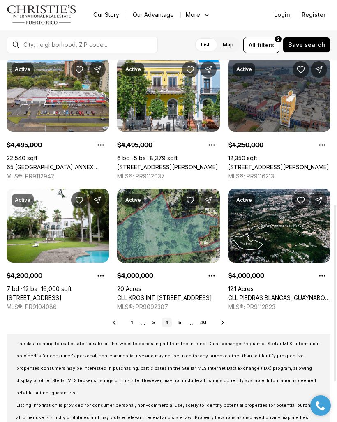
scroll to position [296, 0]
